Goal: Transaction & Acquisition: Purchase product/service

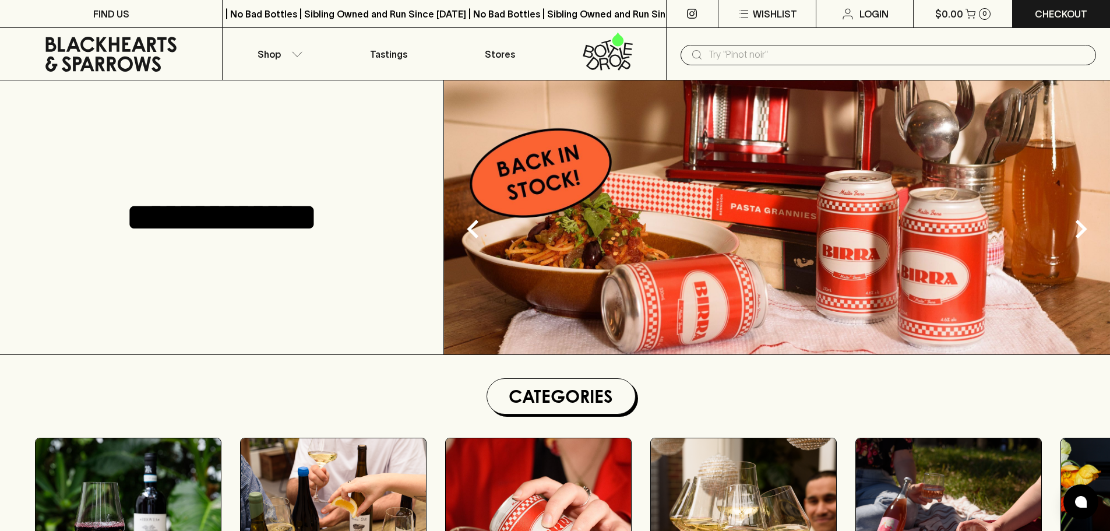
click at [608, 285] on img at bounding box center [777, 217] width 666 height 274
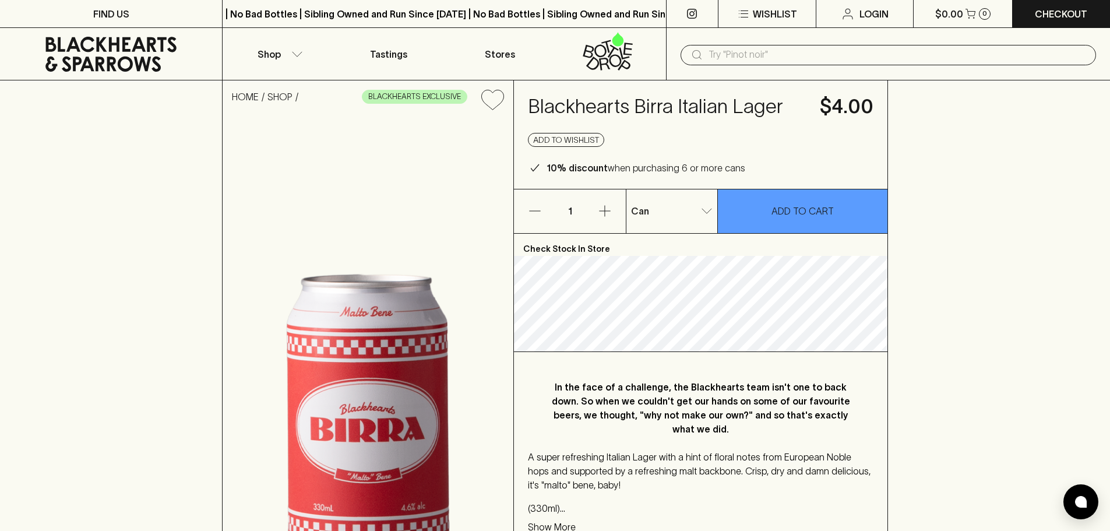
click at [749, 56] on input "text" at bounding box center [897, 54] width 378 height 19
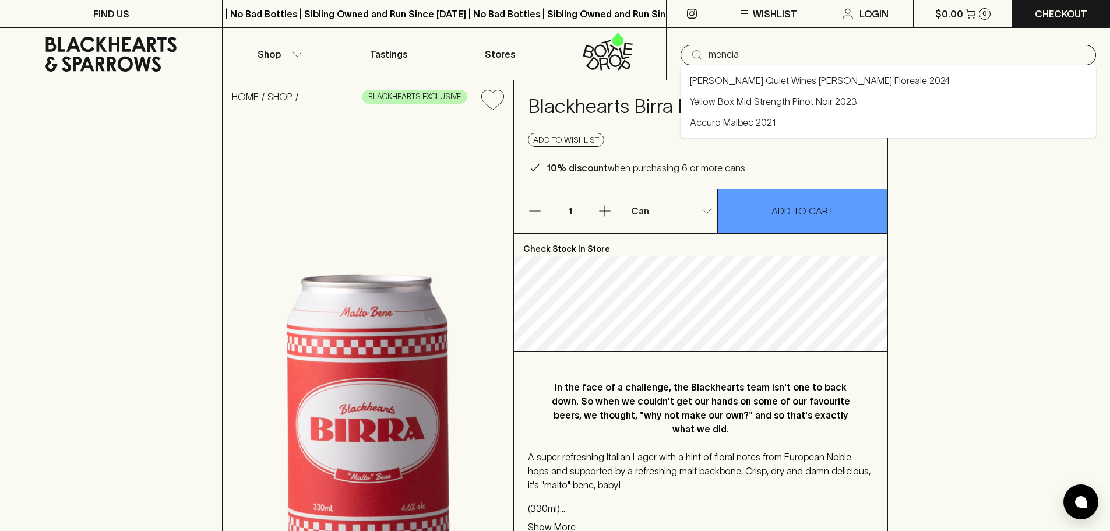
type input "mencia"
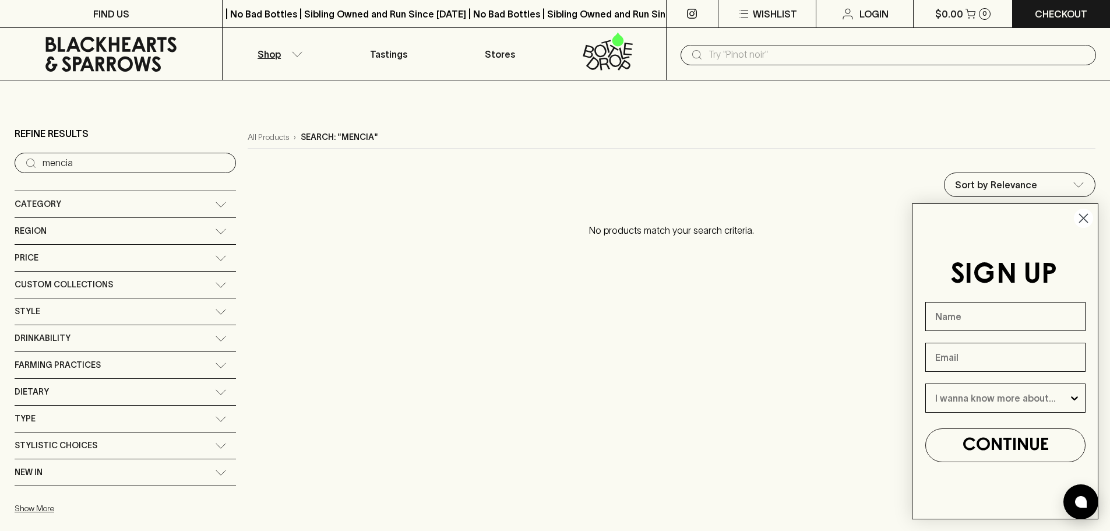
click at [1084, 220] on icon "Close dialog" at bounding box center [1083, 218] width 8 height 8
